Goal: Navigation & Orientation: Understand site structure

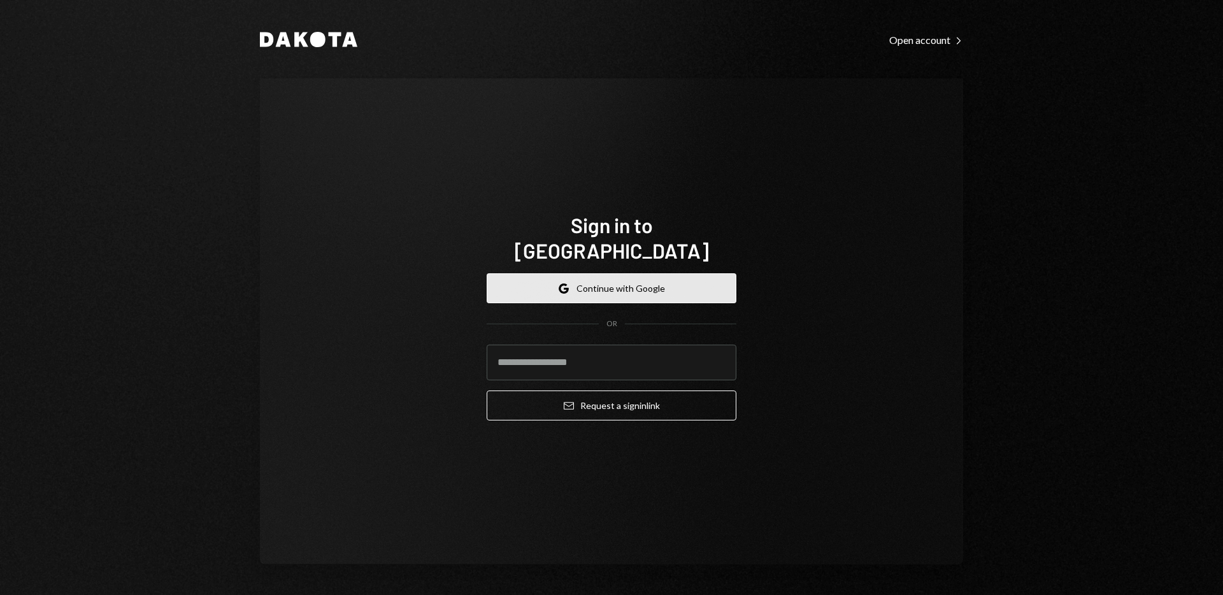
click at [652, 283] on button "Google Continue with Google" at bounding box center [612, 288] width 250 height 30
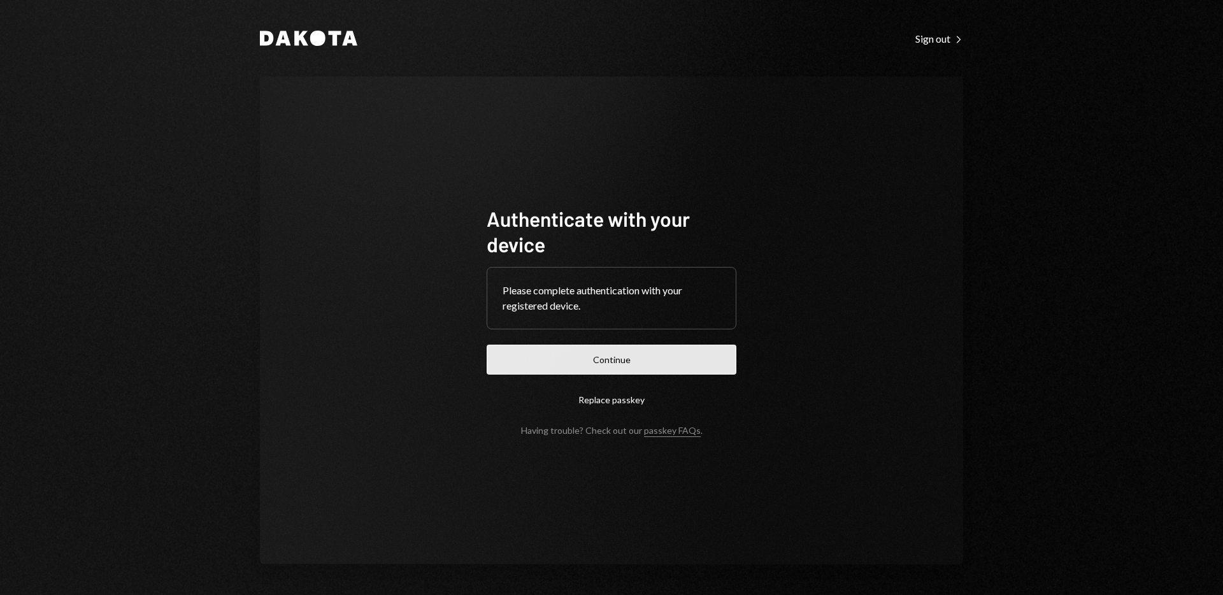
click at [681, 361] on button "Continue" at bounding box center [612, 360] width 250 height 30
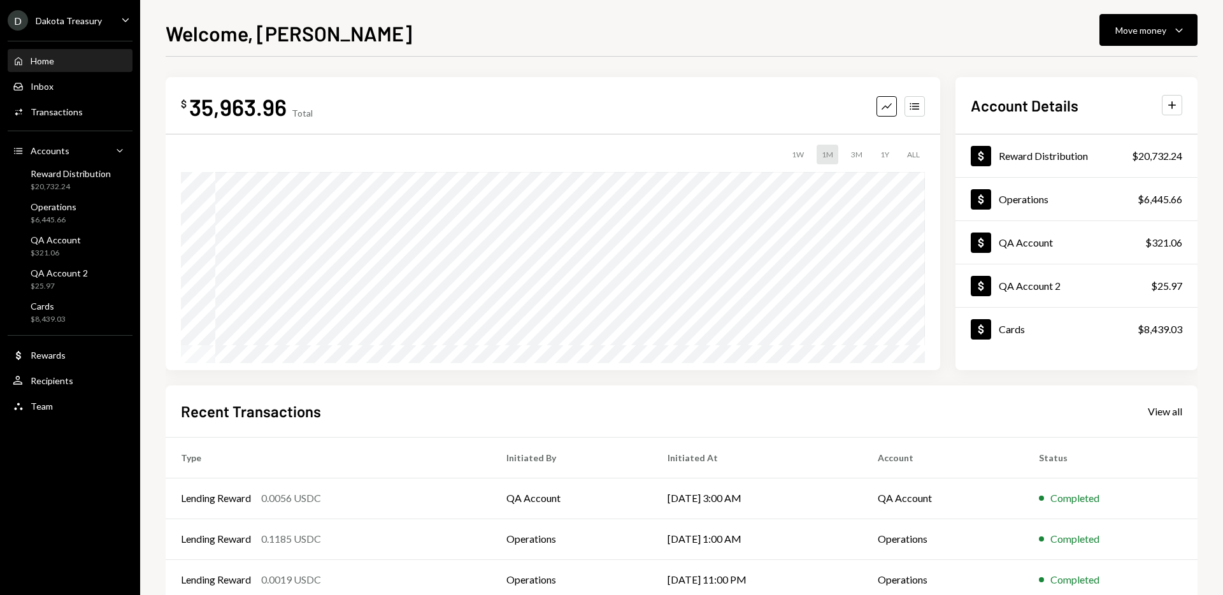
click at [80, 18] on div "Dakota Treasury" at bounding box center [69, 20] width 66 height 11
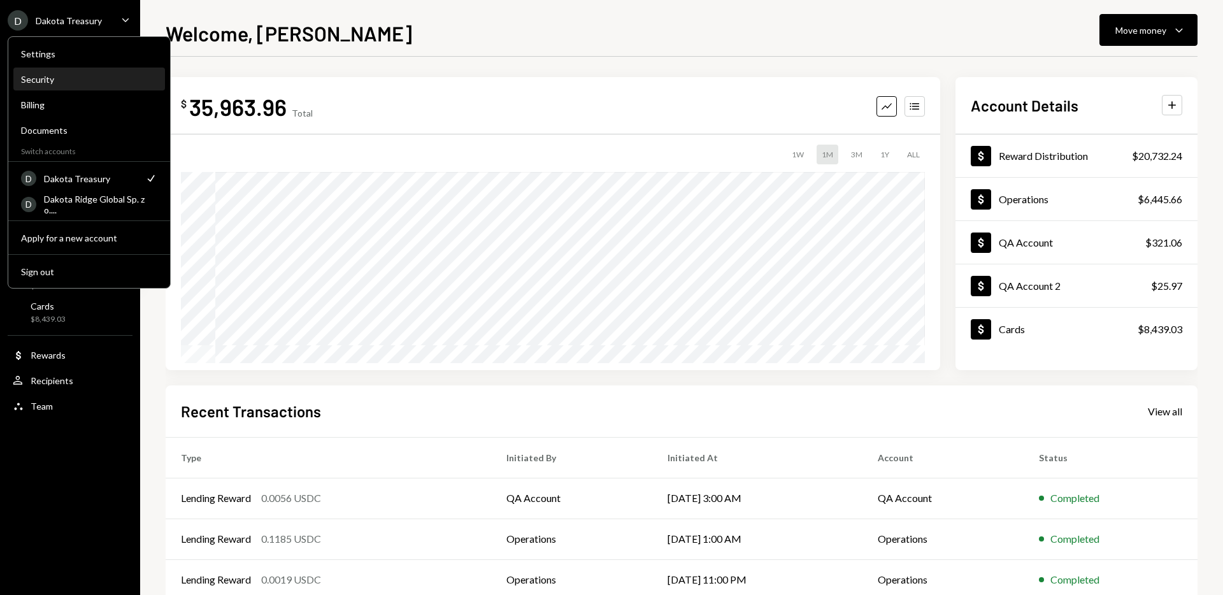
click at [85, 83] on div "Security" at bounding box center [89, 79] width 136 height 11
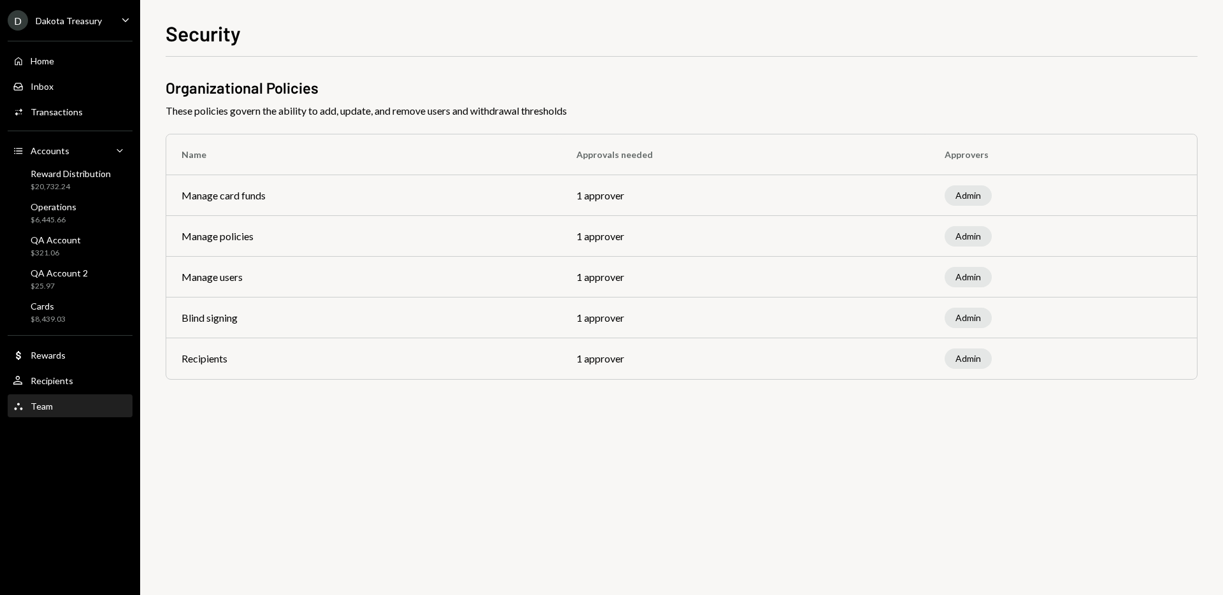
click at [69, 401] on div "Team Team" at bounding box center [70, 406] width 115 height 11
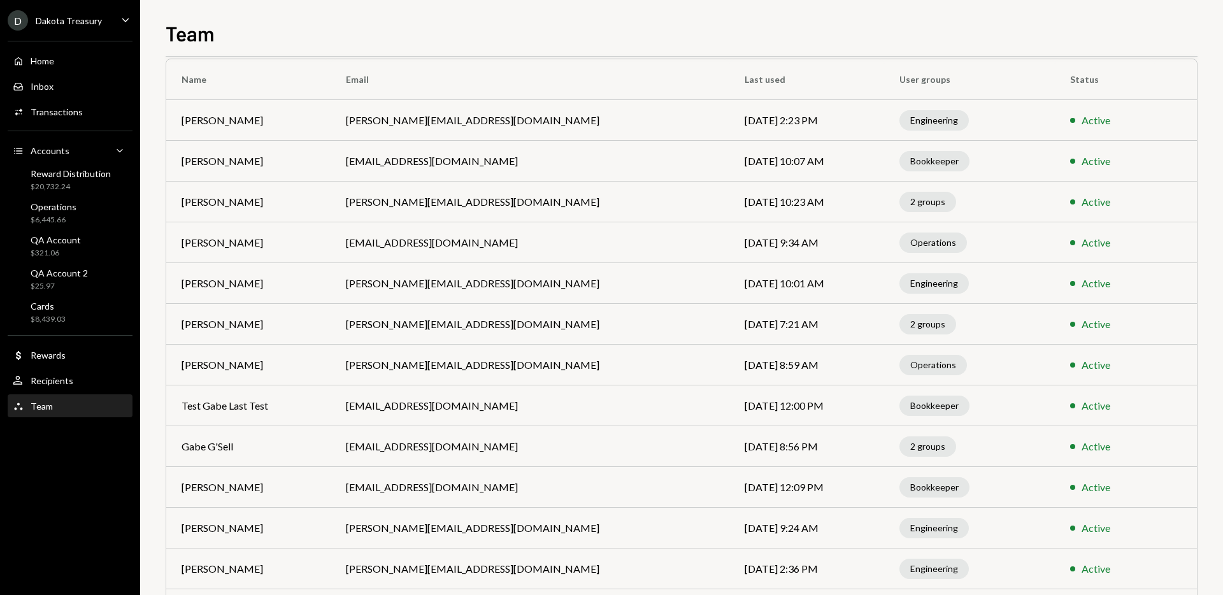
scroll to position [83, 0]
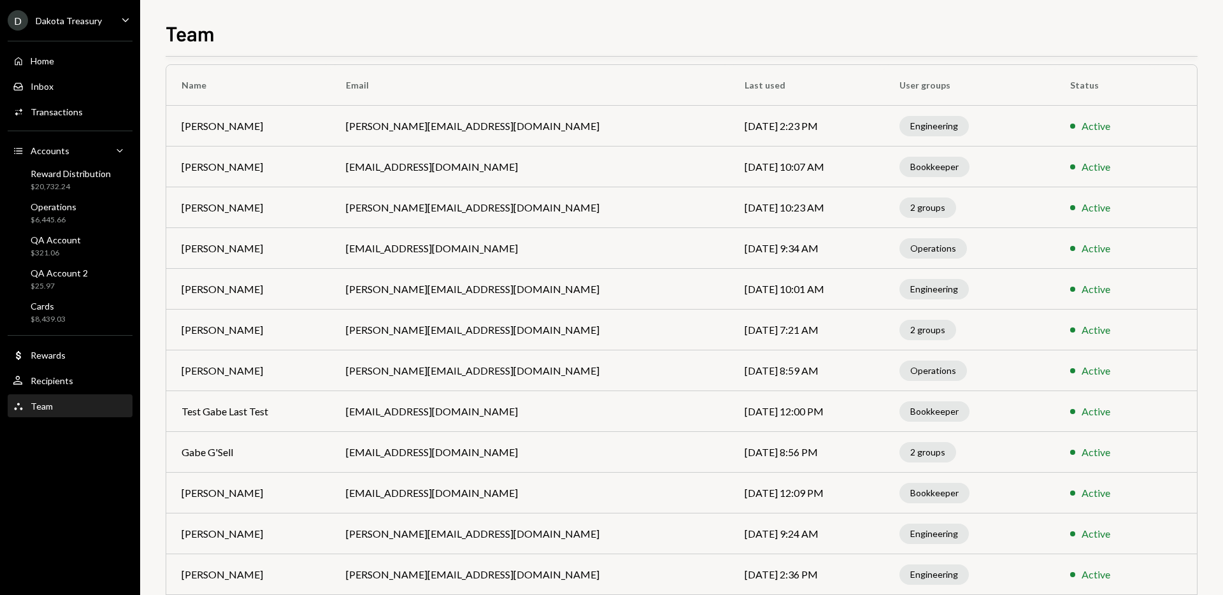
click at [995, 127] on td "Engineering" at bounding box center [969, 126] width 171 height 41
drag, startPoint x: 869, startPoint y: 166, endPoint x: 925, endPoint y: 168, distance: 56.8
click at [925, 168] on td "Bookkeeper" at bounding box center [969, 167] width 171 height 41
click at [963, 167] on td "Bookkeeper" at bounding box center [969, 167] width 171 height 41
drag, startPoint x: 867, startPoint y: 124, endPoint x: 940, endPoint y: 129, distance: 72.8
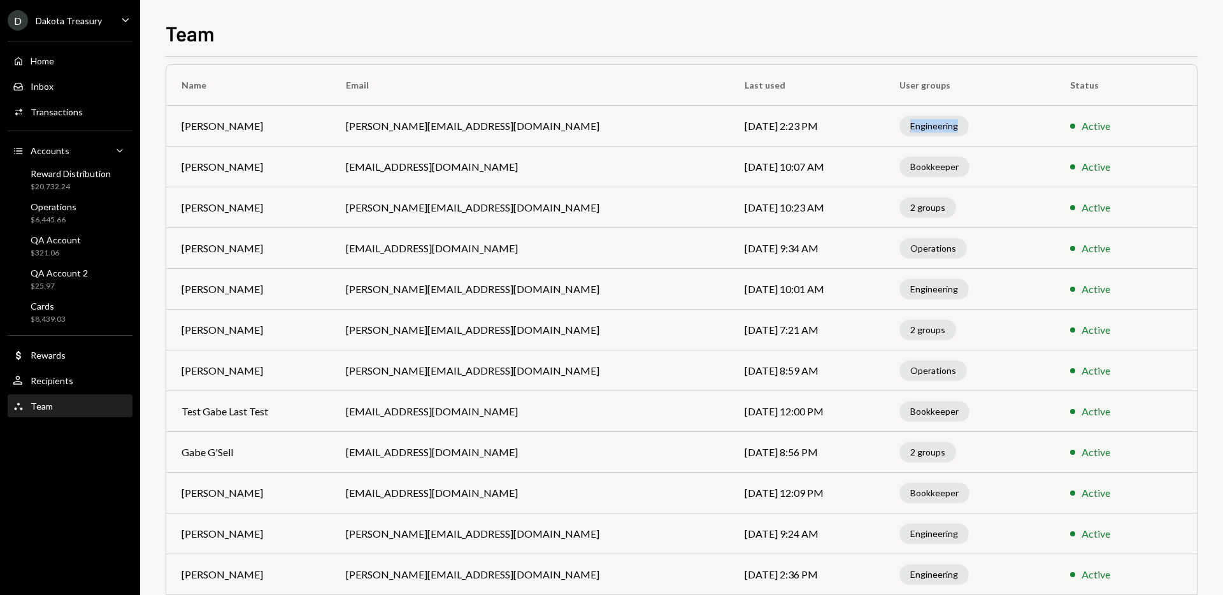
click at [940, 129] on td "Engineering" at bounding box center [969, 126] width 171 height 41
click at [950, 128] on td "Engineering" at bounding box center [969, 126] width 171 height 41
click at [900, 208] on div "2 groups" at bounding box center [928, 208] width 57 height 20
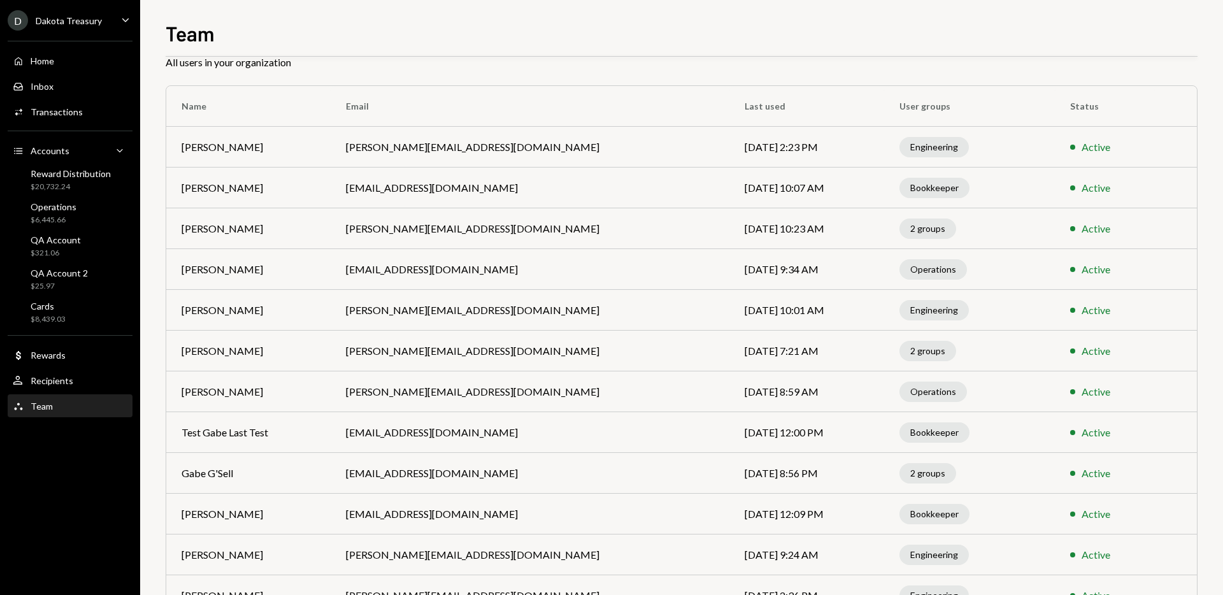
scroll to position [0, 0]
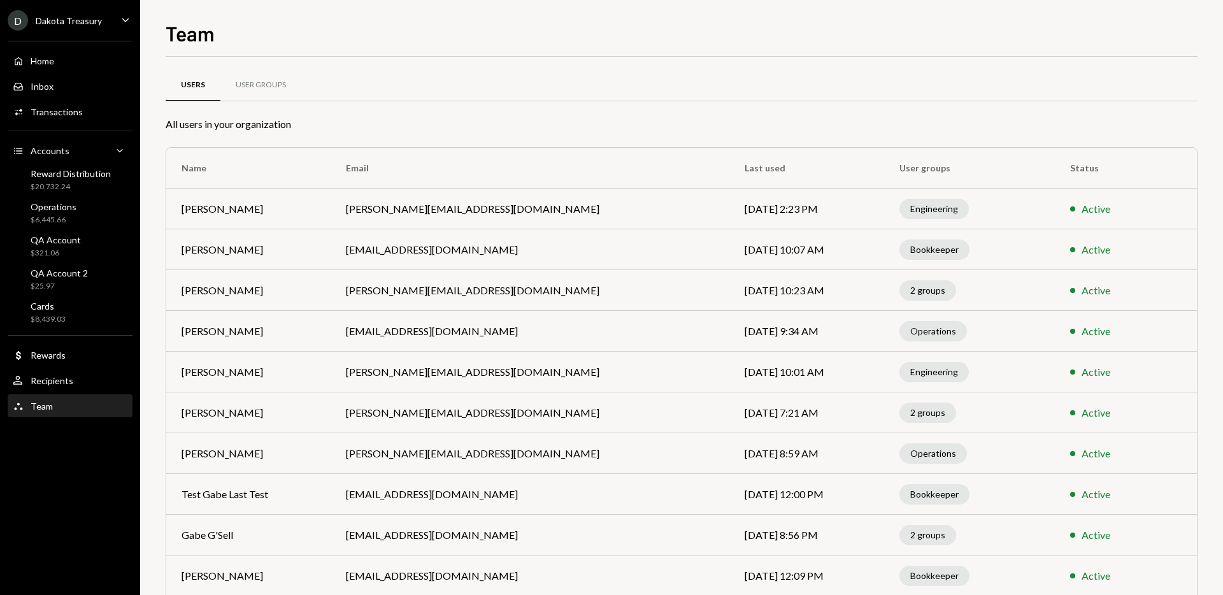
click at [92, 19] on div "Dakota Treasury" at bounding box center [69, 20] width 66 height 11
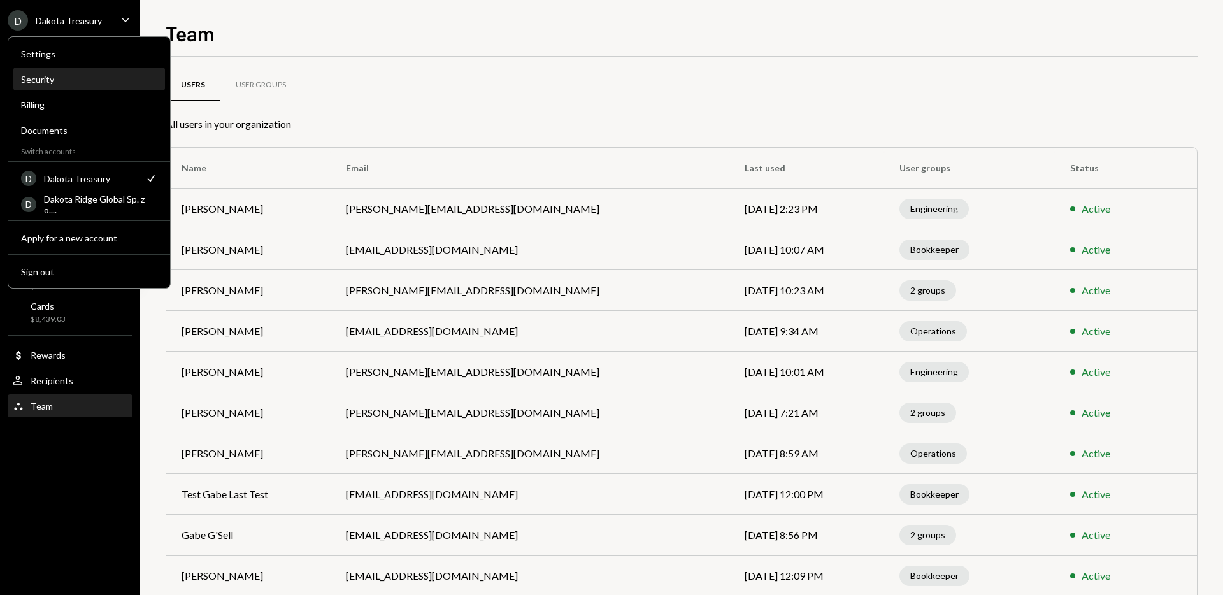
click at [86, 83] on div "Security" at bounding box center [89, 79] width 136 height 11
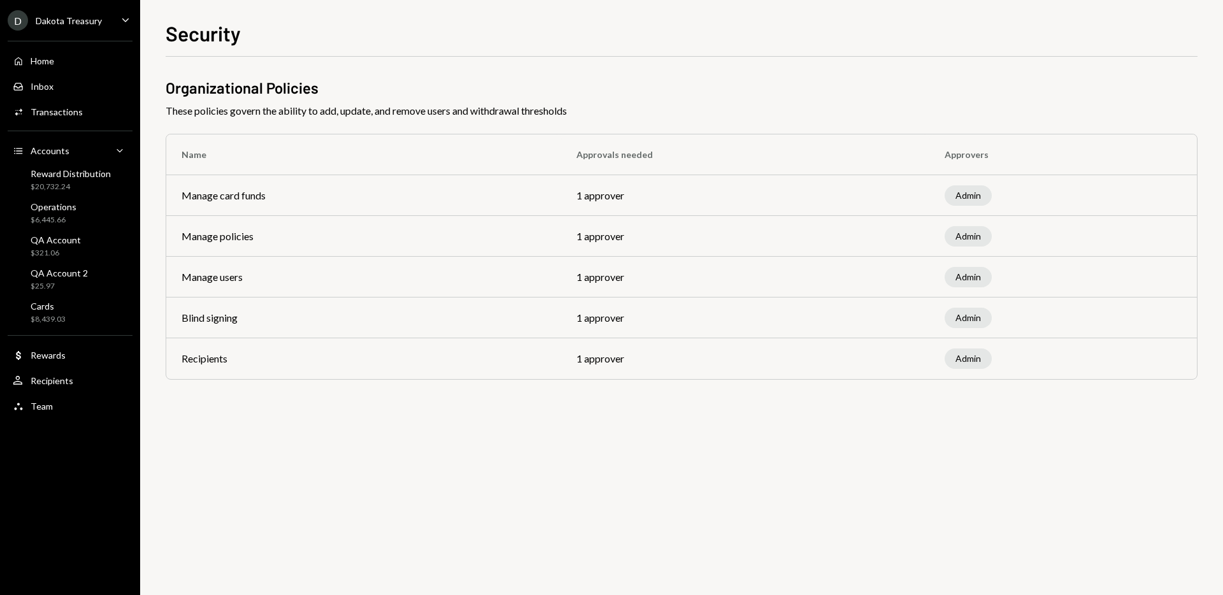
click at [610, 441] on div "Organizational Policies These policies govern the ability to add, update, and r…" at bounding box center [682, 326] width 1032 height 538
click at [62, 405] on div "Team Team" at bounding box center [70, 406] width 115 height 11
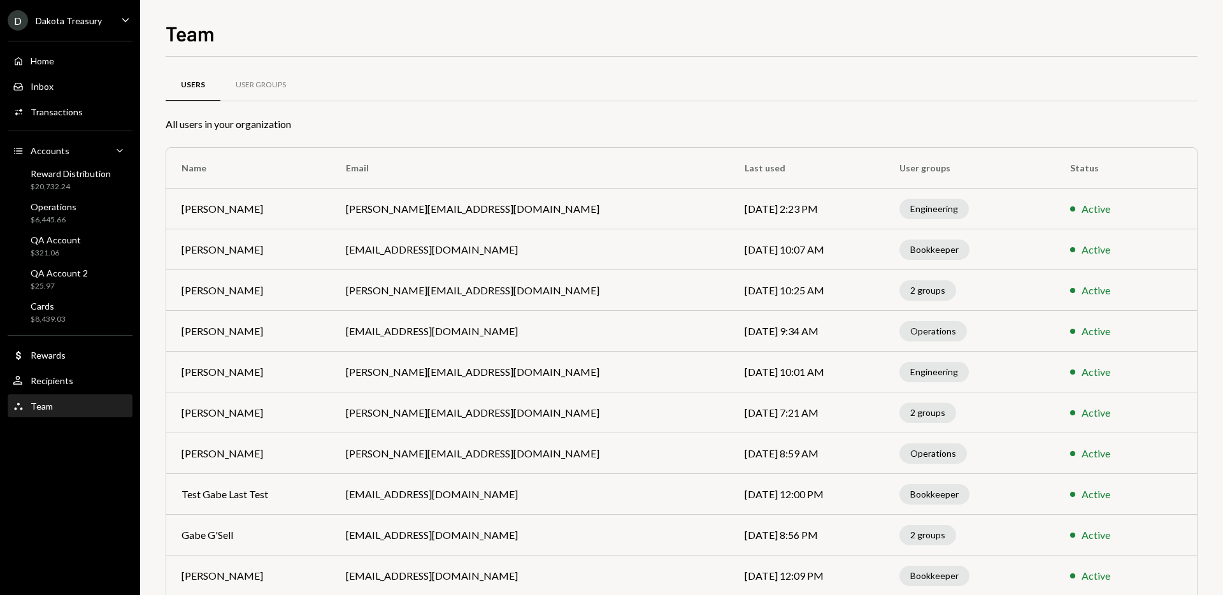
click at [96, 19] on div "Dakota Treasury" at bounding box center [69, 20] width 66 height 11
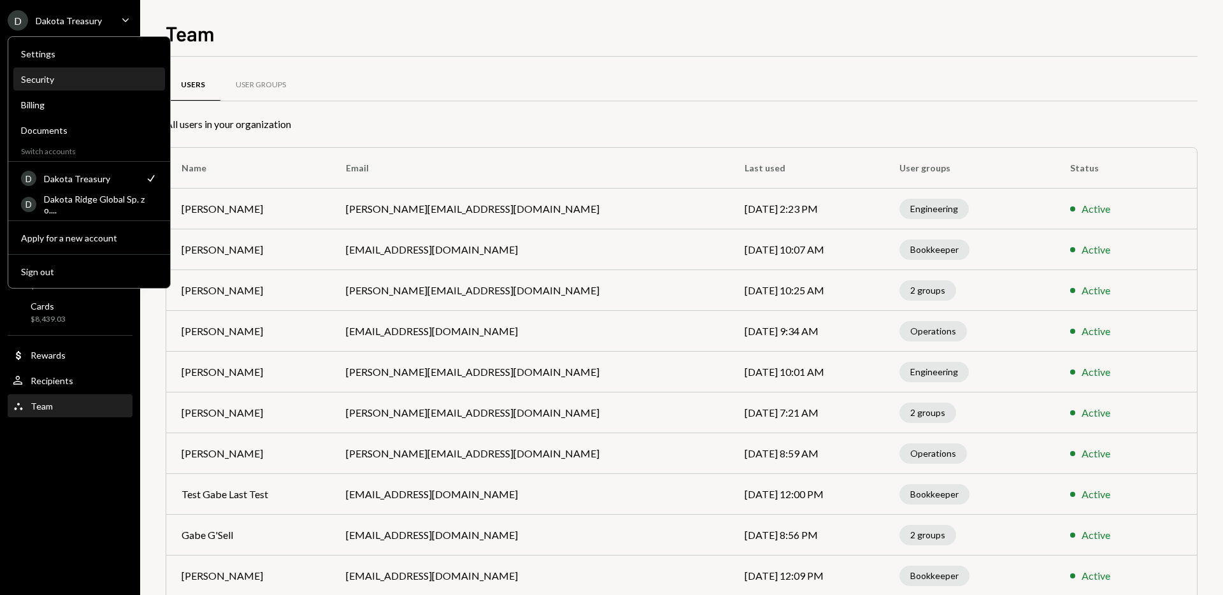
click at [125, 84] on div "Security" at bounding box center [89, 79] width 136 height 11
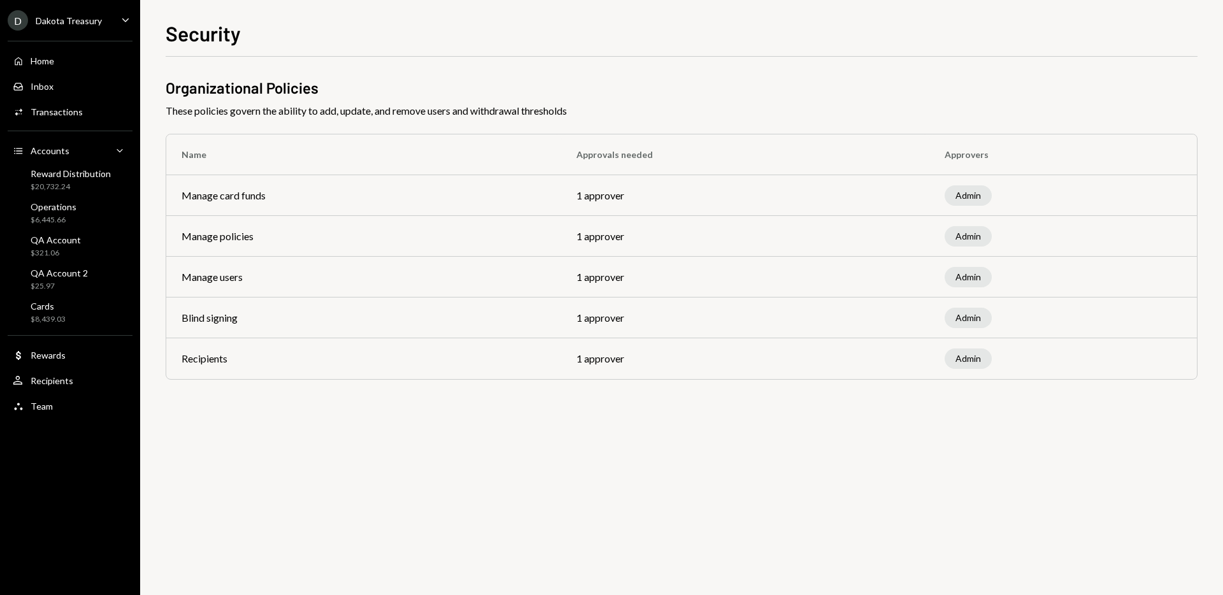
click at [888, 504] on div "Organizational Policies These policies govern the ability to add, update, and r…" at bounding box center [682, 326] width 1032 height 538
click at [773, 477] on div "Organizational Policies These policies govern the ability to add, update, and r…" at bounding box center [682, 326] width 1032 height 538
click at [654, 103] on span "These policies govern the ability to add, update, and remove users and withdraw…" at bounding box center [682, 110] width 1032 height 15
click at [962, 507] on div "Organizational Policies These policies govern the ability to add, update, and r…" at bounding box center [682, 326] width 1032 height 538
click at [911, 424] on div "Organizational Policies These policies govern the ability to add, update, and r…" at bounding box center [682, 326] width 1032 height 538
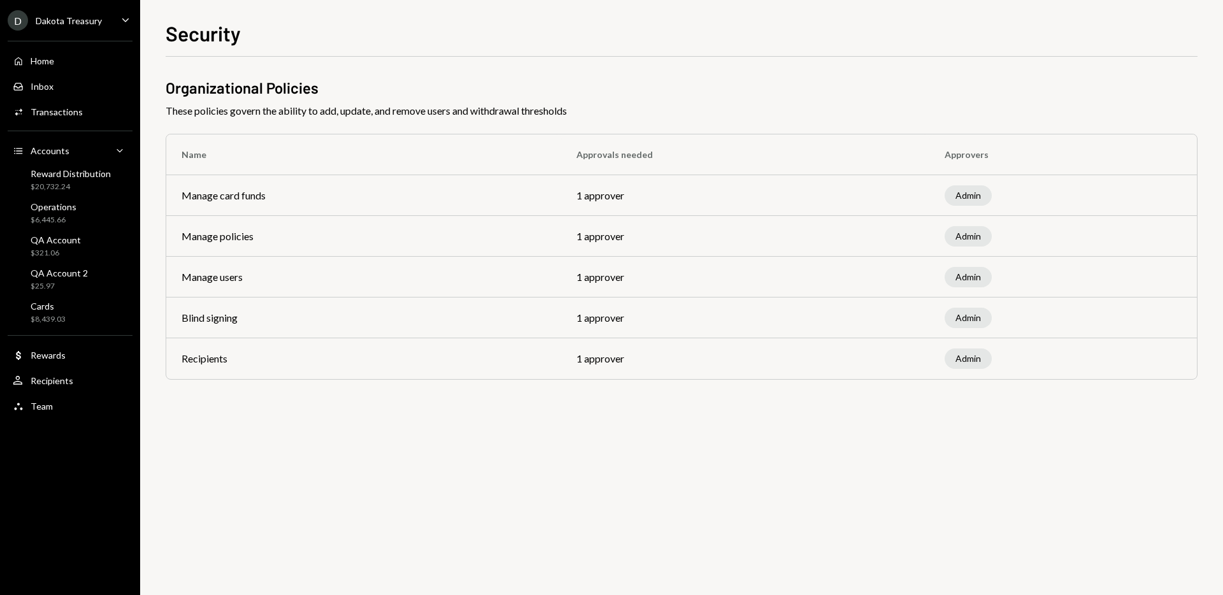
click at [889, 75] on div "Organizational Policies These policies govern the ability to add, update, and r…" at bounding box center [682, 231] width 1032 height 349
